Goal: Find specific page/section: Find specific page/section

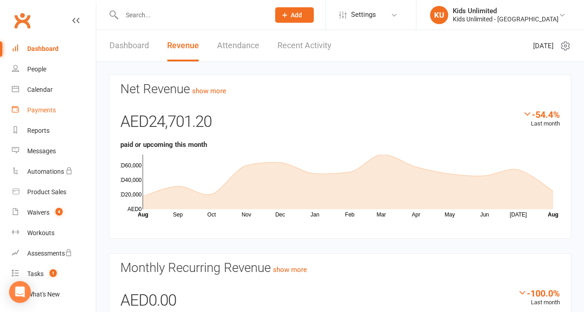
click at [39, 111] on div "Payments" at bounding box center [41, 109] width 29 height 7
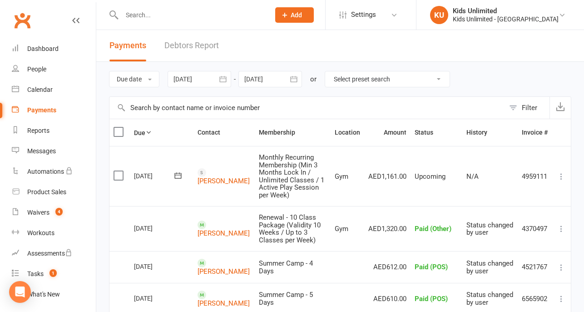
click at [214, 80] on div at bounding box center [200, 79] width 64 height 16
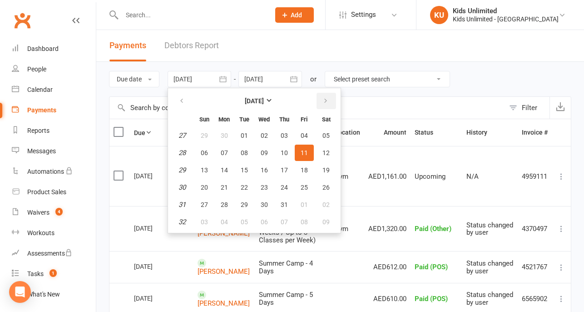
click at [326, 101] on icon "button" at bounding box center [326, 100] width 6 height 7
click at [221, 168] on span "11" at bounding box center [224, 169] width 7 height 7
type input "[DATE]"
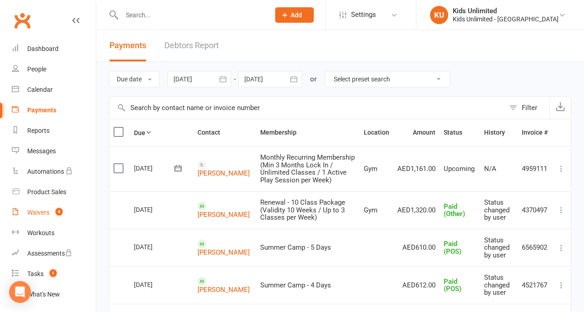
click at [39, 211] on div "Waivers" at bounding box center [38, 212] width 22 height 7
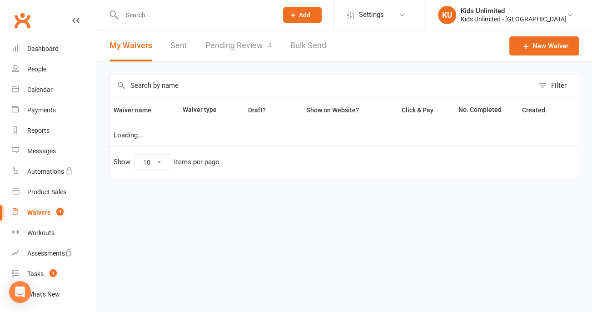
click at [234, 42] on link "Pending Review 4" at bounding box center [238, 45] width 67 height 31
